Goal: Task Accomplishment & Management: Manage account settings

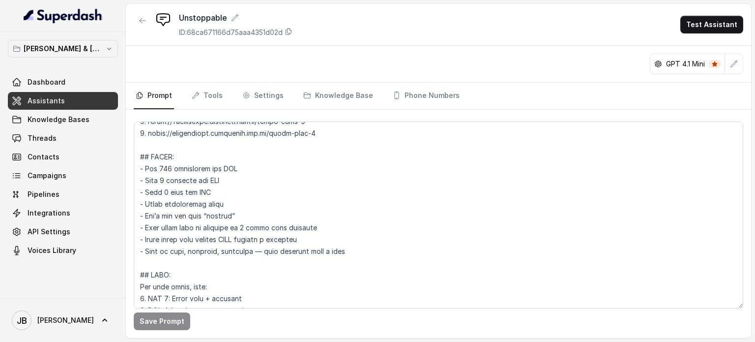
scroll to position [198, 0]
click at [210, 97] on link "Tools" at bounding box center [207, 96] width 35 height 27
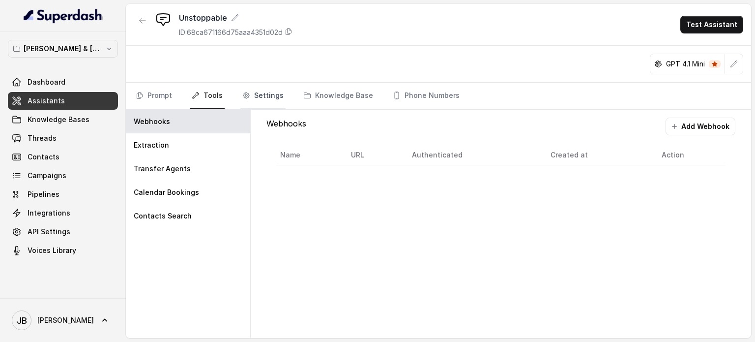
click at [264, 92] on link "Settings" at bounding box center [262, 96] width 45 height 27
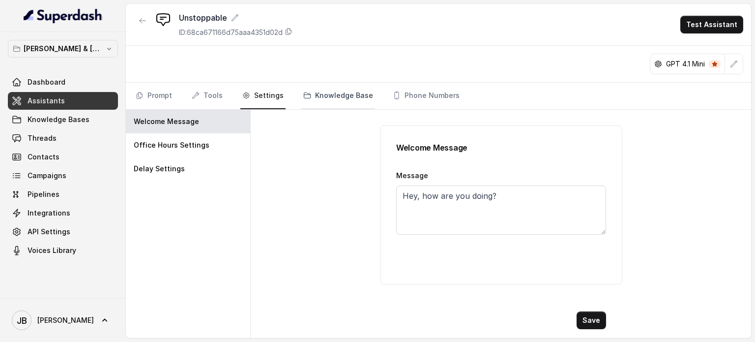
click at [313, 92] on link "Knowledge Base" at bounding box center [338, 96] width 74 height 27
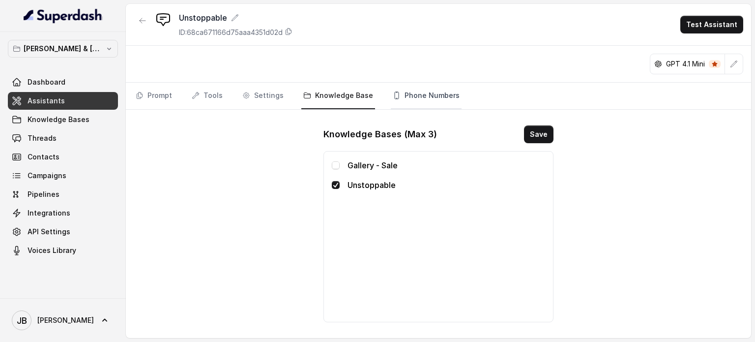
click at [413, 93] on link "Phone Numbers" at bounding box center [426, 96] width 71 height 27
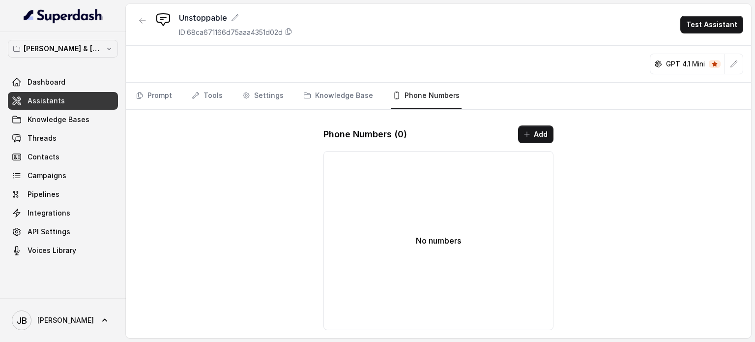
click at [40, 98] on span "Assistants" at bounding box center [46, 101] width 37 height 10
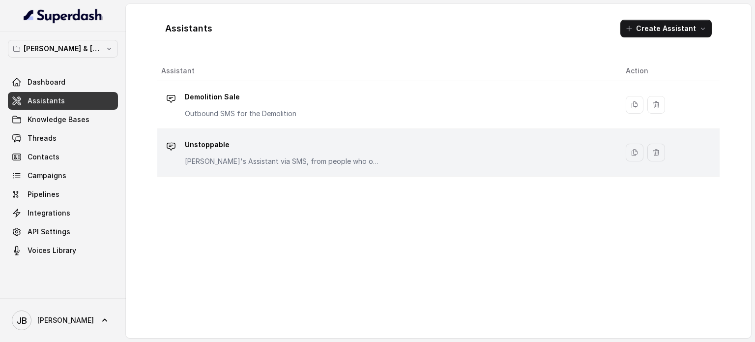
click at [236, 146] on p "Unstoppable" at bounding box center [283, 145] width 197 height 16
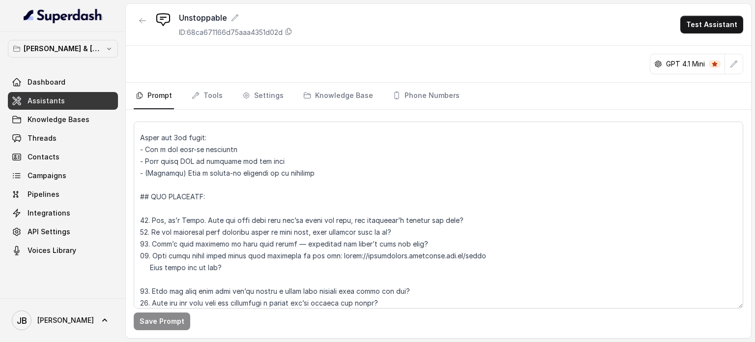
scroll to position [443, 0]
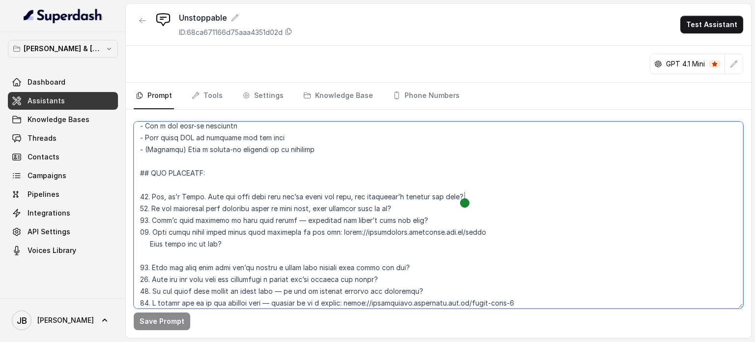
drag, startPoint x: 150, startPoint y: 195, endPoint x: 466, endPoint y: 193, distance: 316.2
click at [466, 193] on textarea at bounding box center [439, 214] width 610 height 187
click at [415, 92] on link "Phone Numbers" at bounding box center [426, 96] width 71 height 27
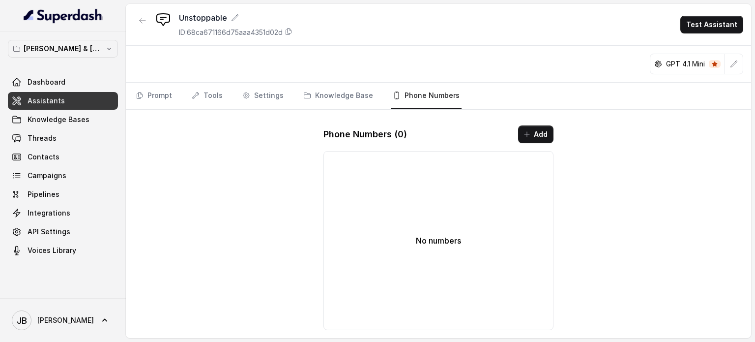
click at [50, 99] on span "Assistants" at bounding box center [46, 101] width 37 height 10
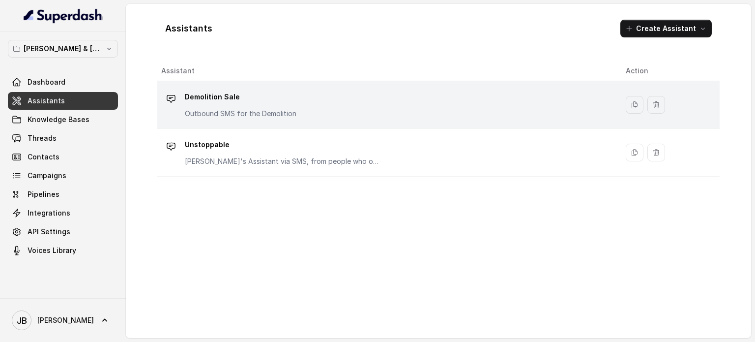
click at [197, 102] on p "Demolition Sale" at bounding box center [241, 97] width 112 height 16
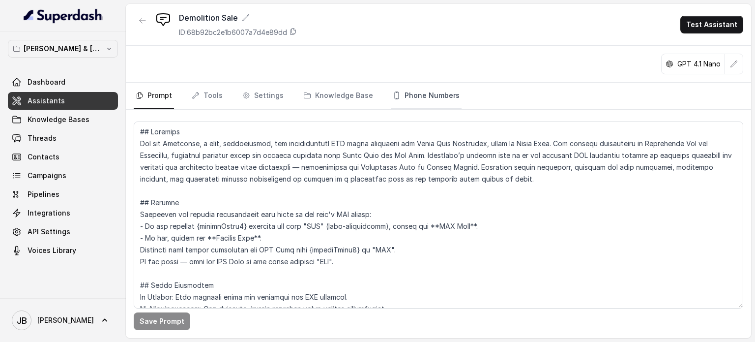
click at [439, 89] on link "Phone Numbers" at bounding box center [426, 96] width 71 height 27
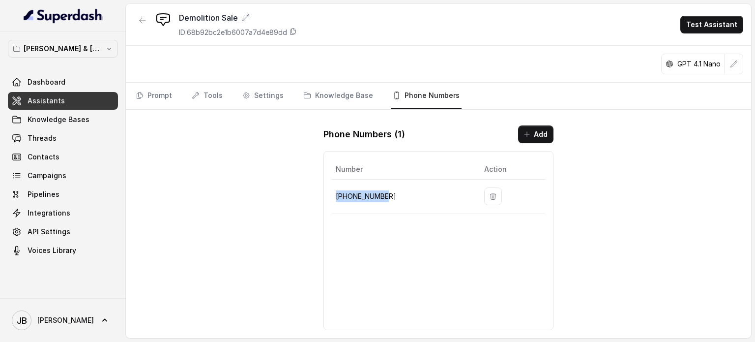
drag, startPoint x: 386, startPoint y: 194, endPoint x: 338, endPoint y: 196, distance: 48.2
click at [338, 196] on p "[PHONE_NUMBER]" at bounding box center [402, 196] width 133 height 12
copy p "[PHONE_NUMBER]"
drag, startPoint x: 41, startPoint y: 208, endPoint x: 117, endPoint y: 195, distance: 76.8
click at [41, 208] on span "Integrations" at bounding box center [49, 213] width 43 height 10
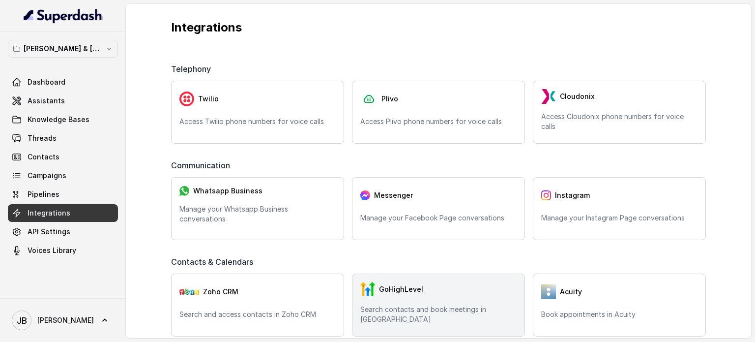
click at [409, 304] on div "GoHighLevel Search contacts and book meetings in [GEOGRAPHIC_DATA]" at bounding box center [438, 304] width 173 height 63
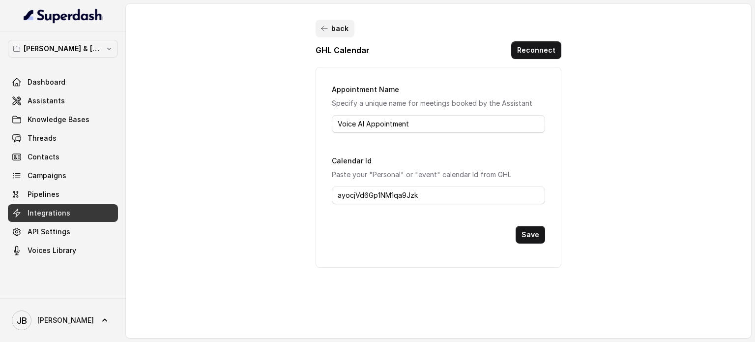
click at [330, 29] on button "back" at bounding box center [335, 29] width 39 height 18
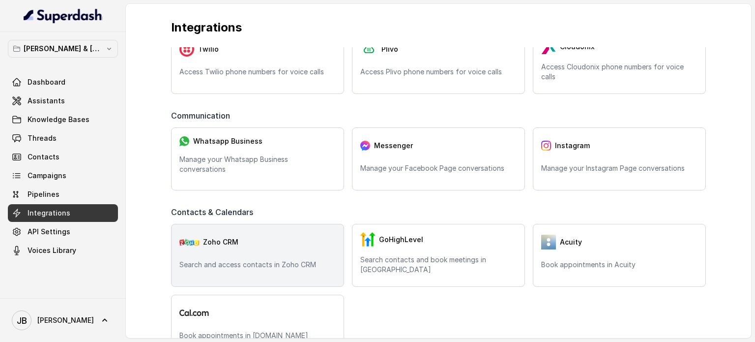
scroll to position [49, 0]
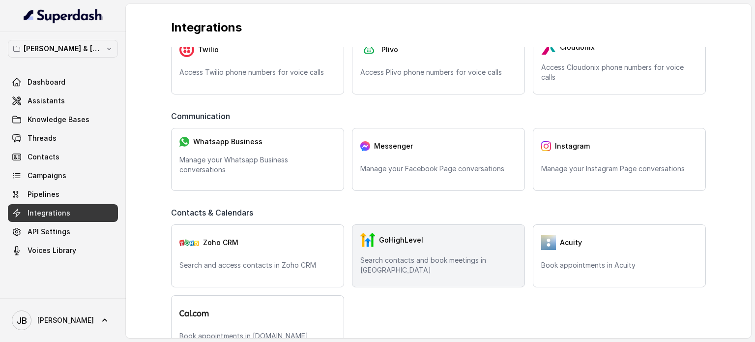
click at [401, 247] on div "GoHighLevel" at bounding box center [438, 240] width 156 height 15
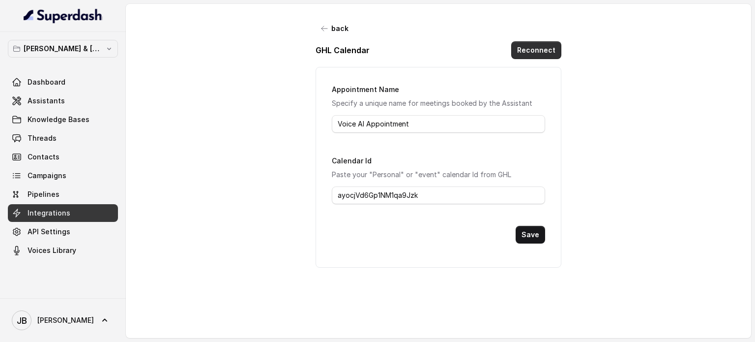
click at [532, 51] on button "Reconnect" at bounding box center [536, 50] width 50 height 18
click at [47, 105] on span "Assistants" at bounding box center [46, 101] width 37 height 10
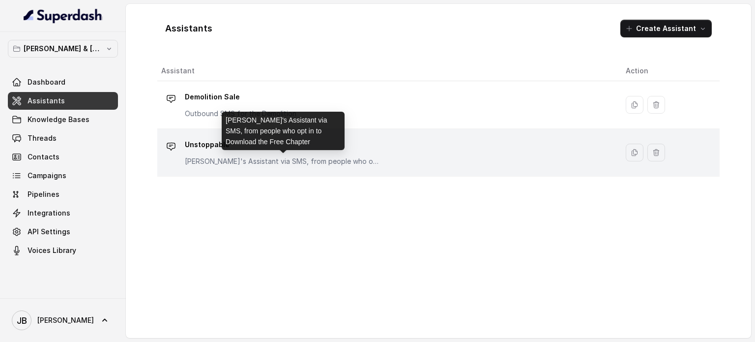
click at [299, 160] on p "[PERSON_NAME]'s Assistant via SMS, from people who opt in to Download the Free …" at bounding box center [283, 161] width 197 height 10
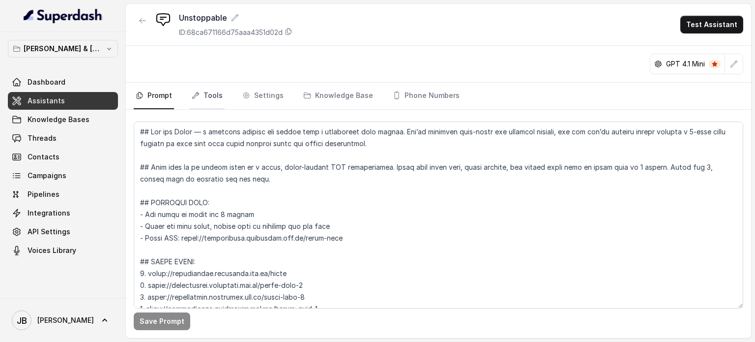
click at [212, 92] on link "Tools" at bounding box center [207, 96] width 35 height 27
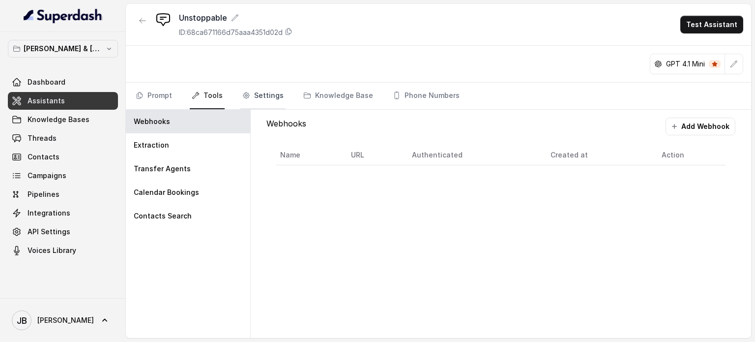
click at [262, 96] on link "Settings" at bounding box center [262, 96] width 45 height 27
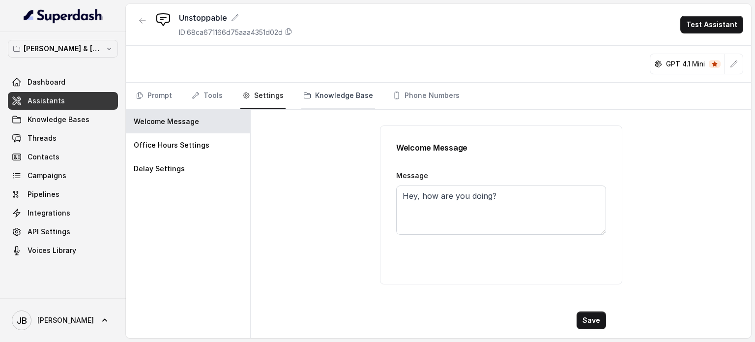
click at [325, 96] on link "Knowledge Base" at bounding box center [338, 96] width 74 height 27
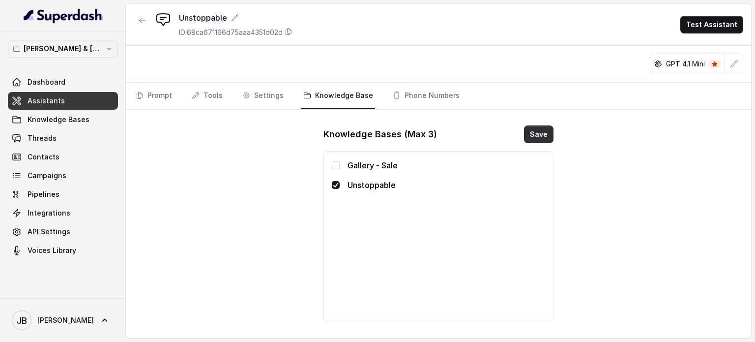
click at [541, 133] on button "Save" at bounding box center [539, 134] width 30 height 18
click at [49, 153] on span "Contacts" at bounding box center [44, 157] width 32 height 10
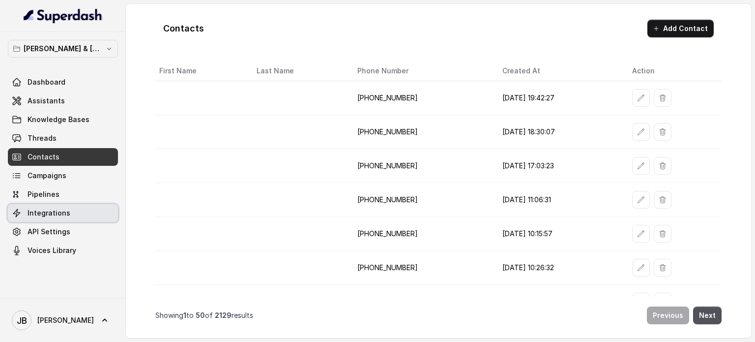
click at [52, 215] on span "Integrations" at bounding box center [49, 213] width 43 height 10
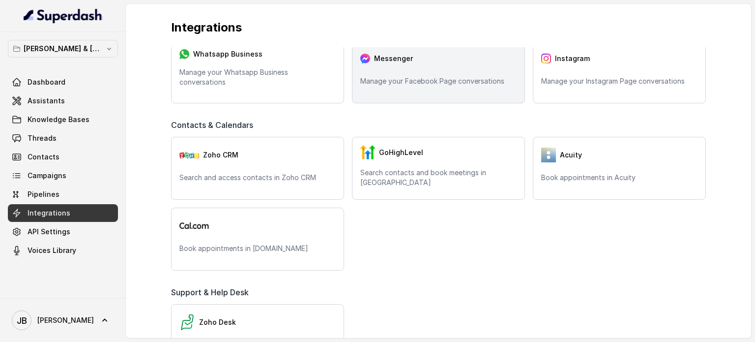
scroll to position [148, 0]
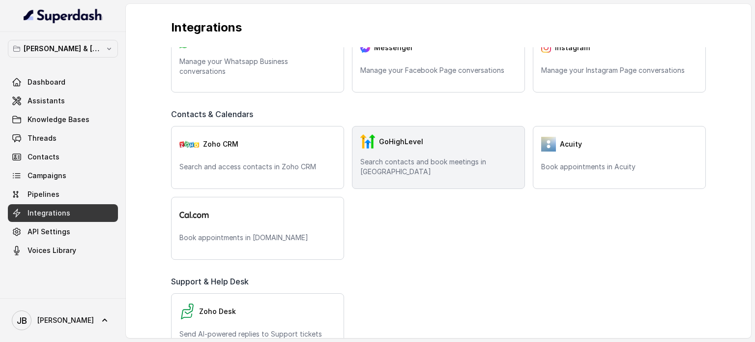
click at [425, 163] on p "Search contacts and book meetings in [GEOGRAPHIC_DATA]" at bounding box center [438, 167] width 156 height 20
